Goal: Find specific page/section: Find specific page/section

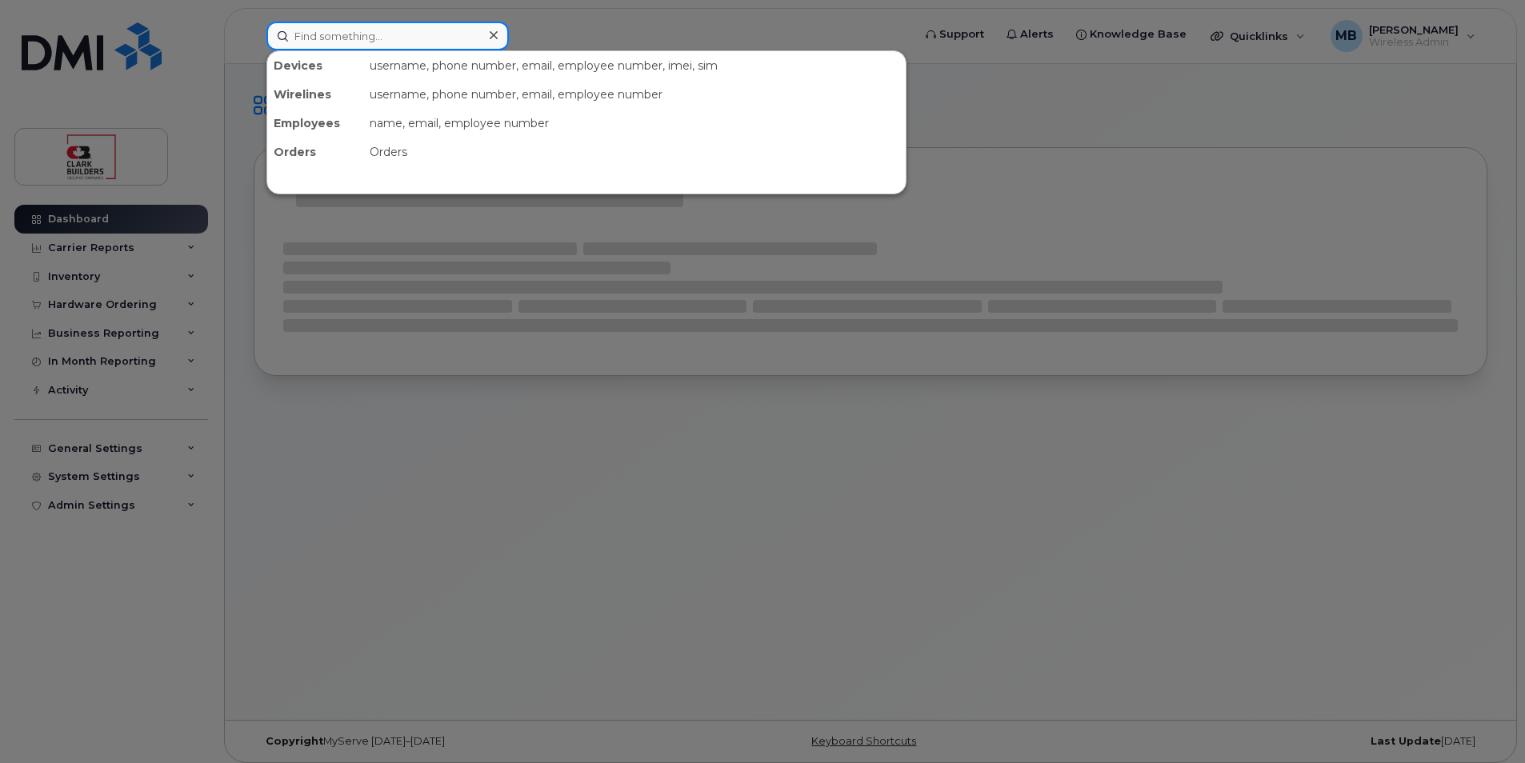
click at [386, 42] on input at bounding box center [387, 36] width 242 height 29
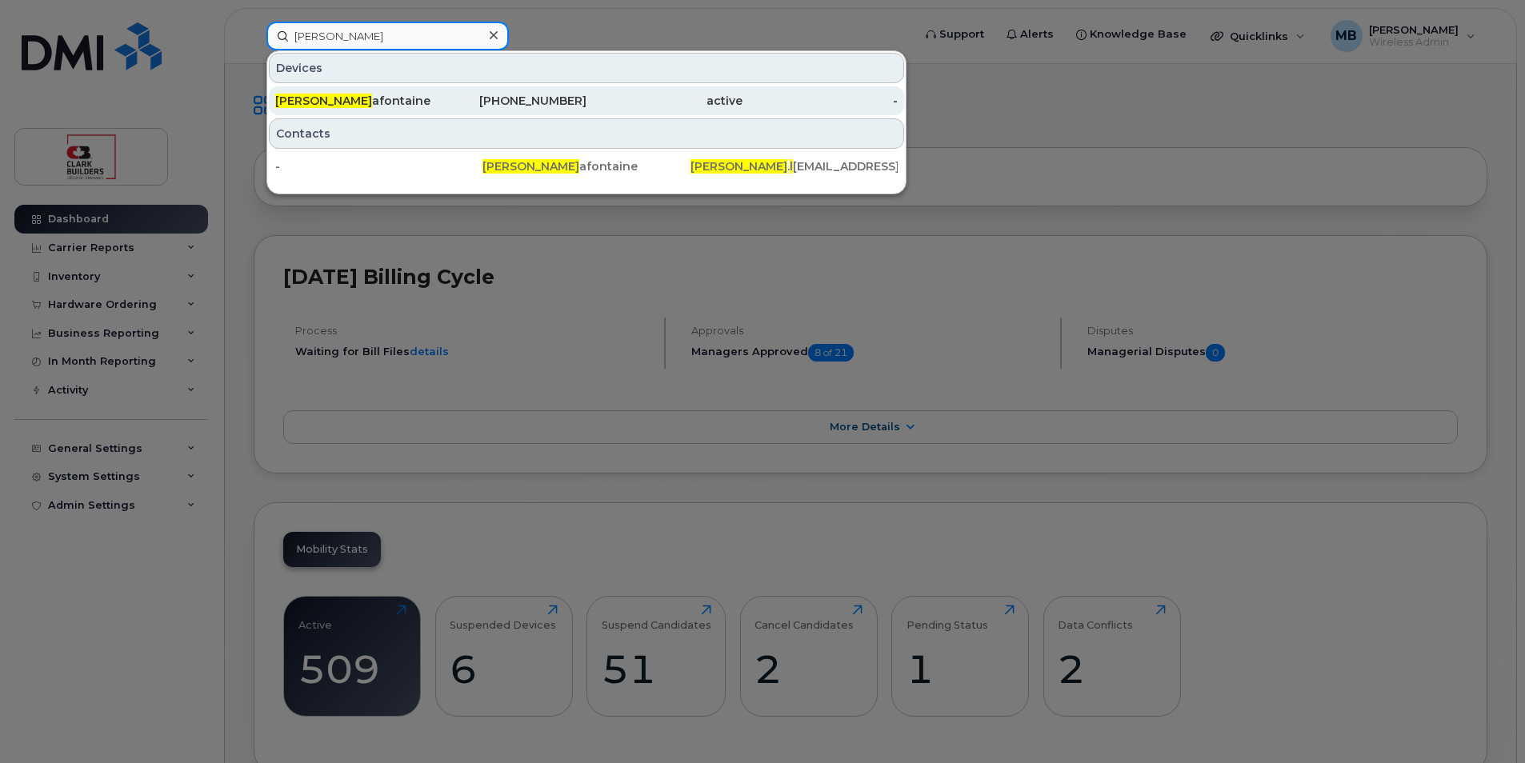
type input "adam l"
click at [409, 100] on div "Adam L afontaine" at bounding box center [353, 101] width 156 height 16
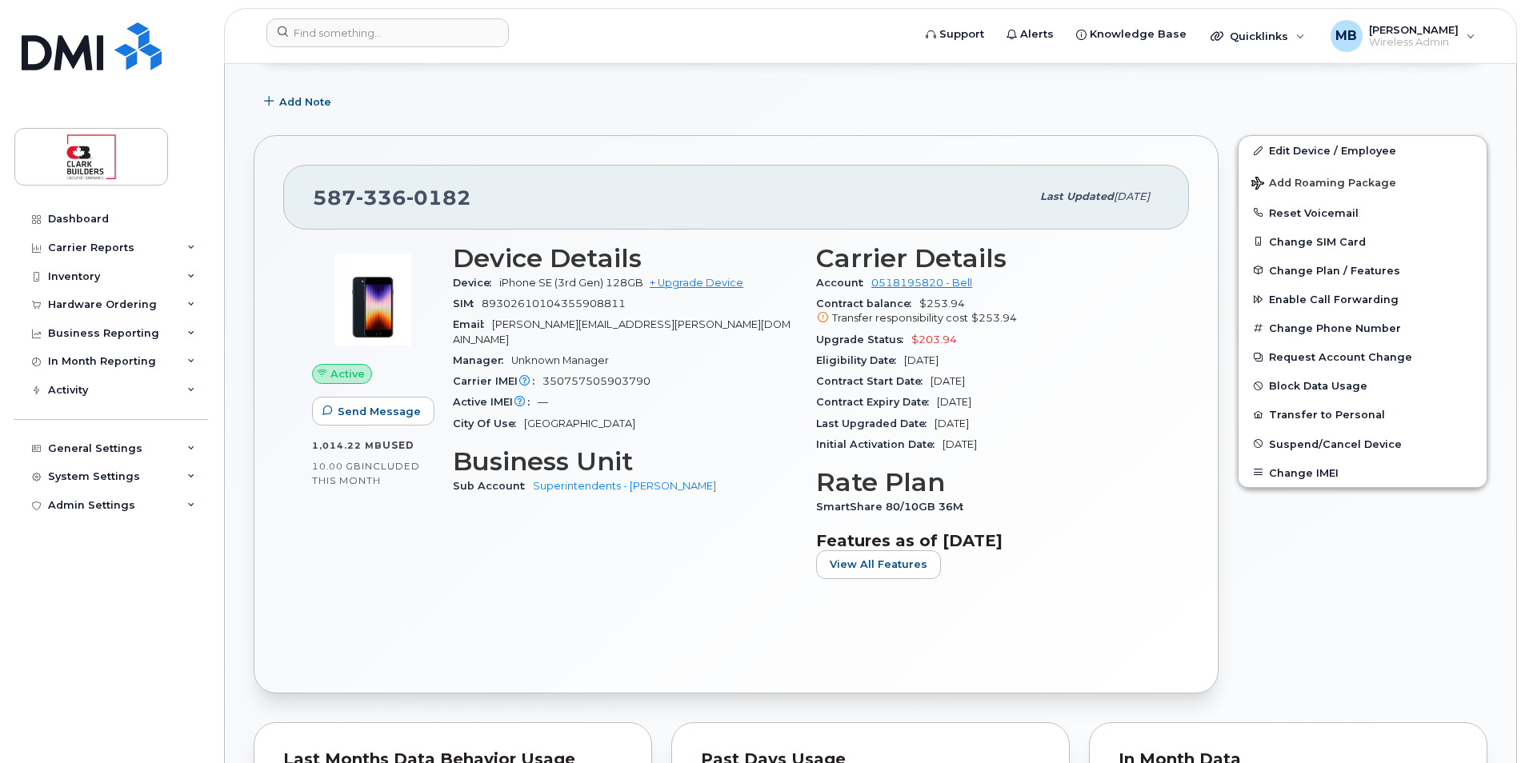
scroll to position [400, 0]
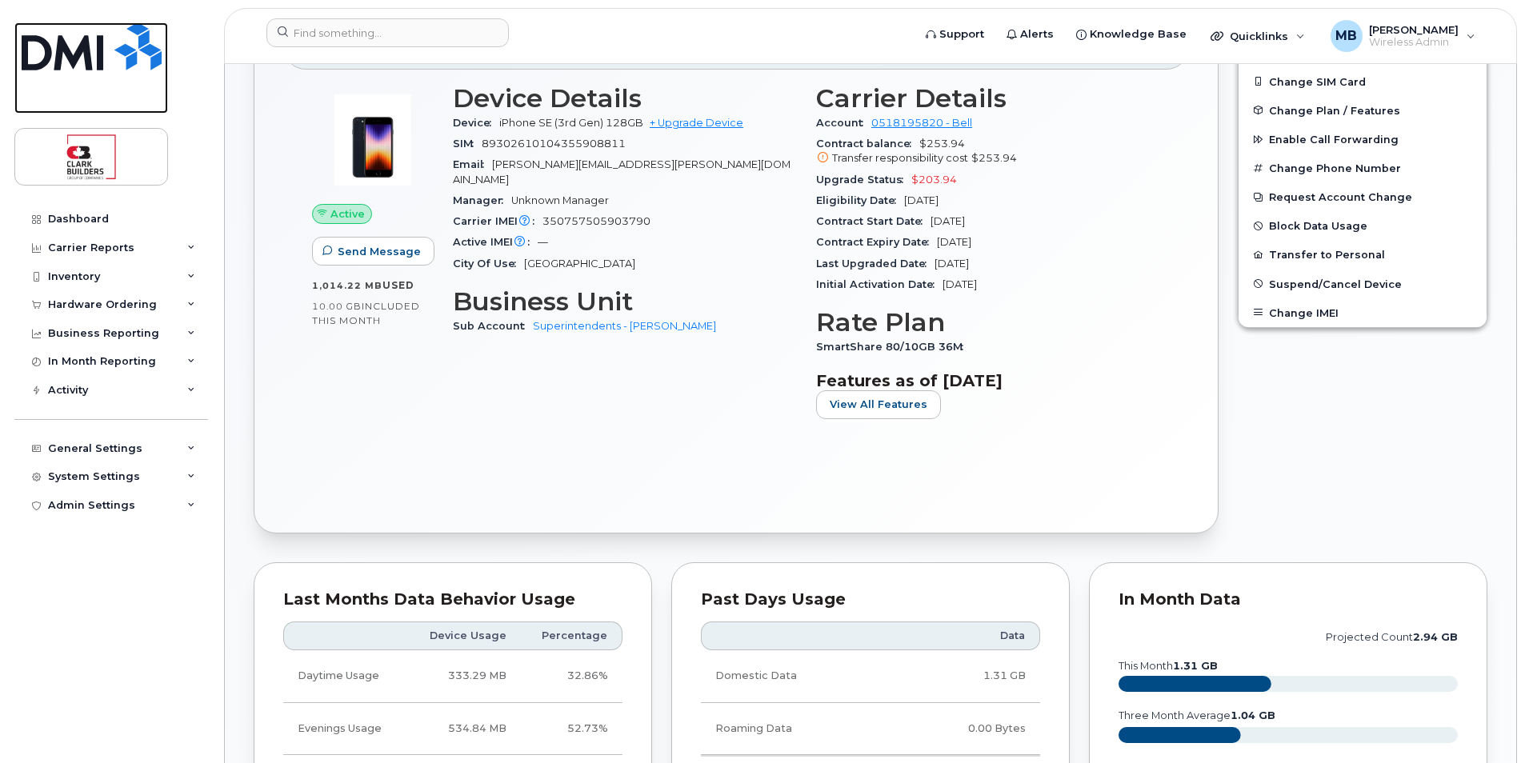
click at [105, 36] on img at bounding box center [92, 46] width 140 height 48
